Goal: Task Accomplishment & Management: Manage account settings

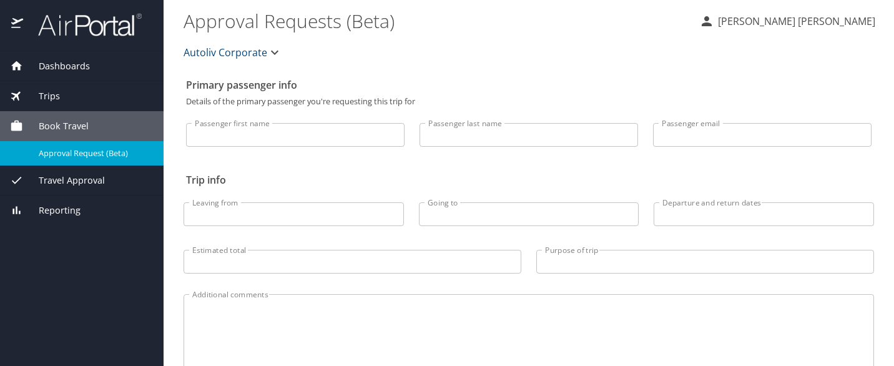
click at [72, 104] on div "Trips" at bounding box center [82, 96] width 164 height 30
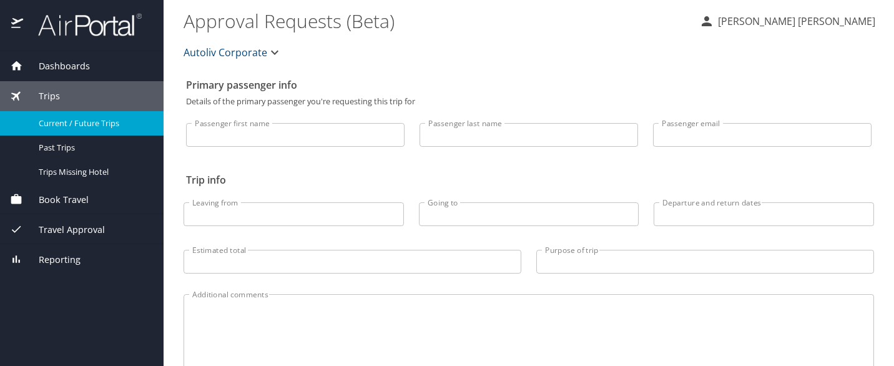
click at [76, 122] on span "Current / Future Trips" at bounding box center [94, 123] width 110 height 12
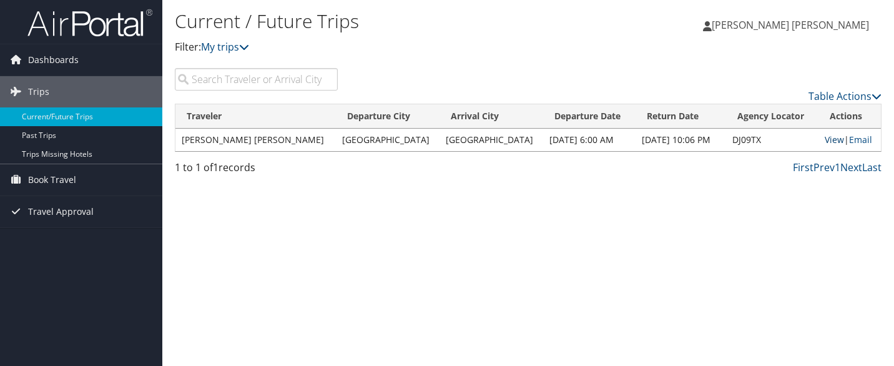
click at [829, 141] on link "View" at bounding box center [834, 140] width 19 height 12
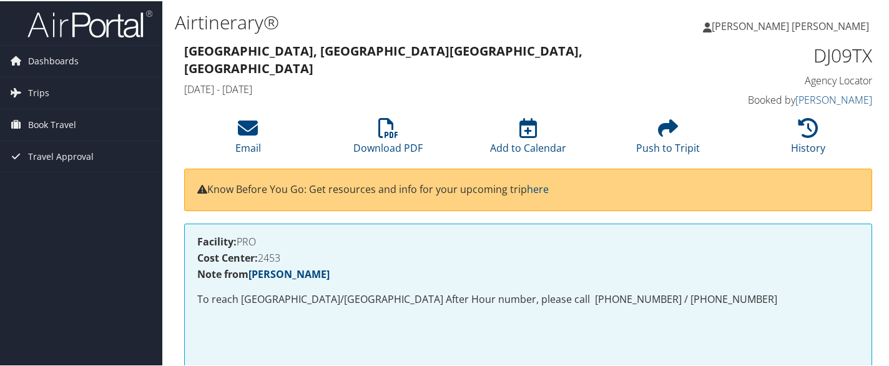
click at [801, 25] on span "[PERSON_NAME] [PERSON_NAME]" at bounding box center [790, 25] width 157 height 14
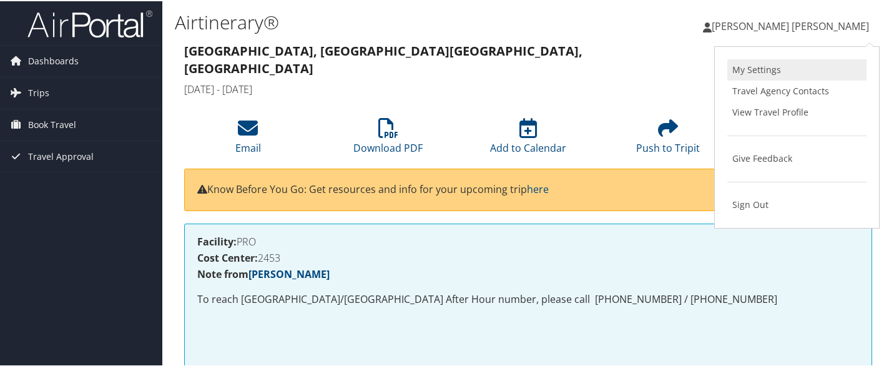
click at [764, 63] on link "My Settings" at bounding box center [797, 68] width 139 height 21
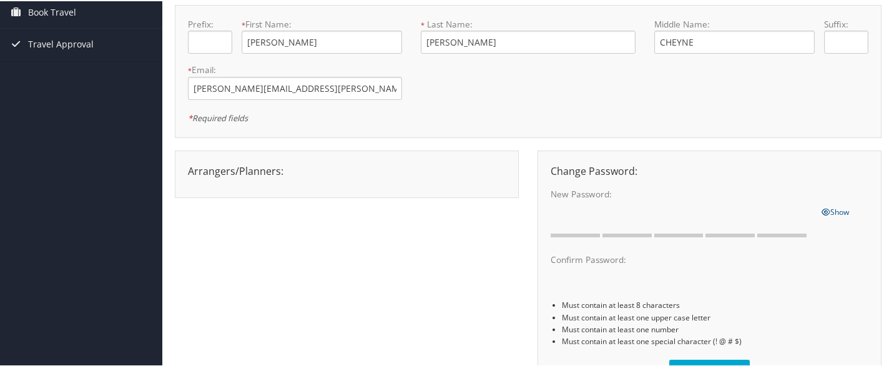
scroll to position [125, 0]
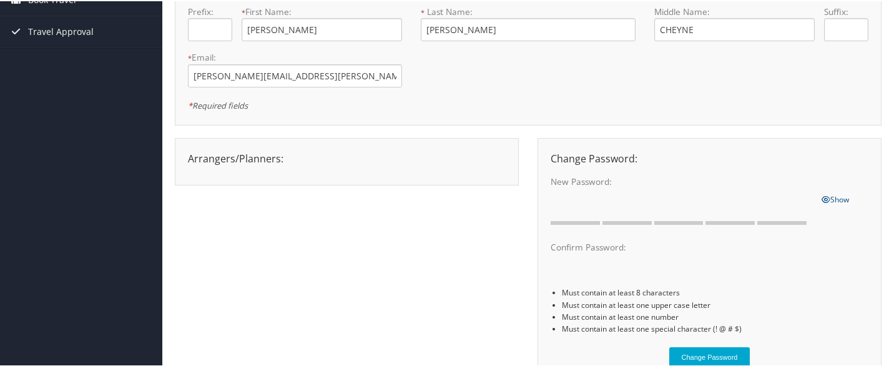
click at [592, 186] on label "New Password:" at bounding box center [682, 180] width 262 height 12
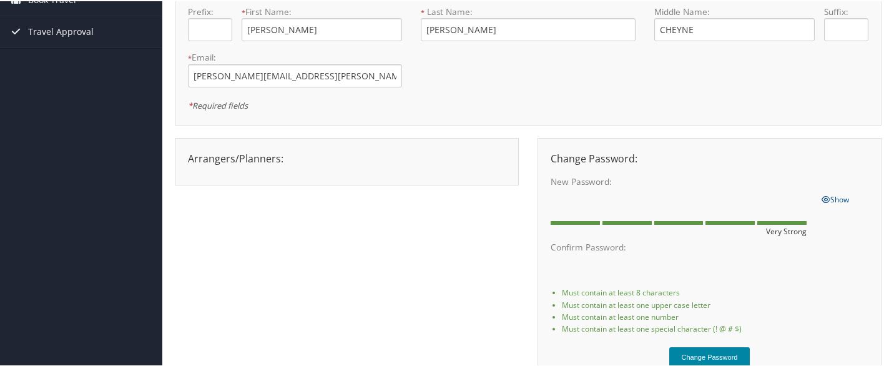
click at [704, 356] on button "Change Password" at bounding box center [710, 356] width 81 height 21
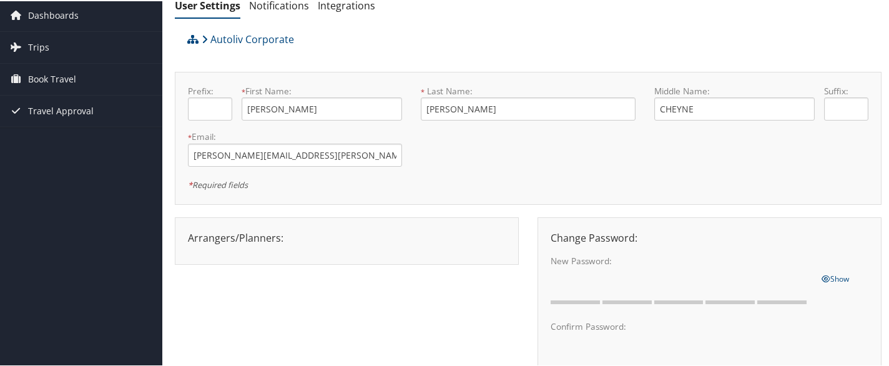
scroll to position [0, 0]
